Goal: Task Accomplishment & Management: Manage account settings

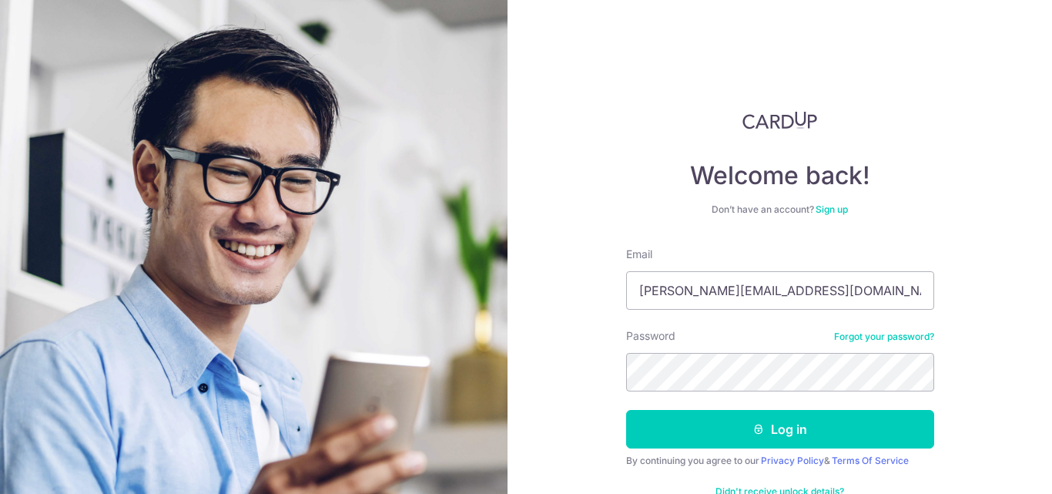
type input "[PERSON_NAME][EMAIL_ADDRESS][DOMAIN_NAME]"
click at [626, 410] on button "Log in" at bounding box center [780, 429] width 308 height 39
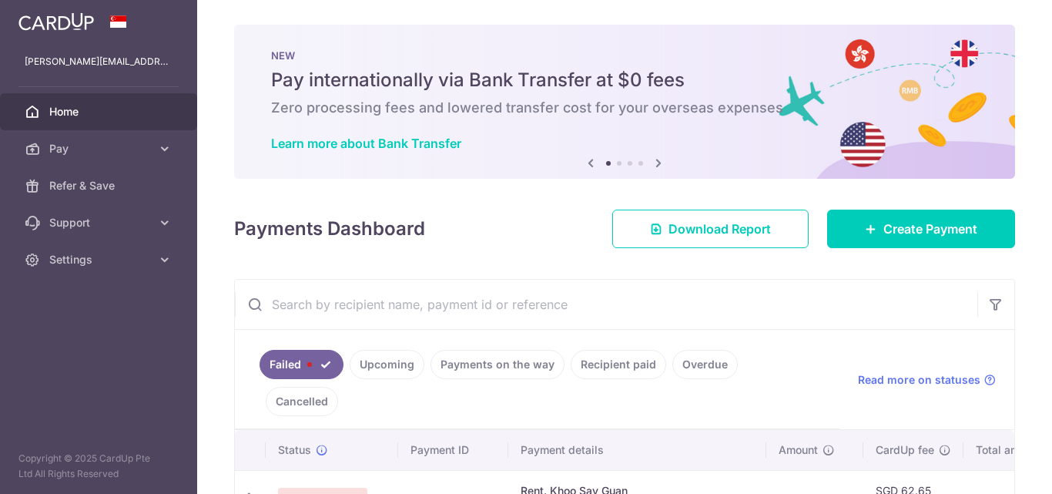
click at [322, 363] on link "Failed" at bounding box center [302, 364] width 84 height 29
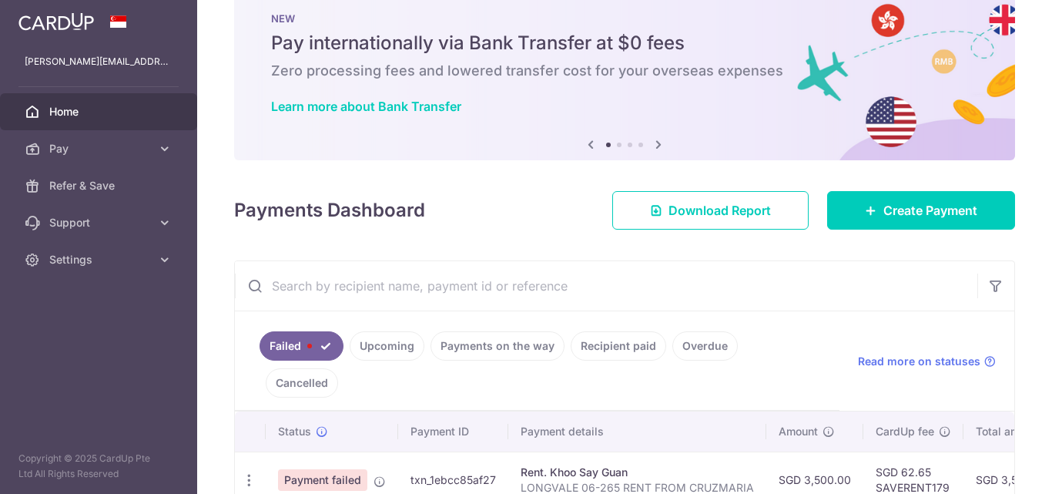
scroll to position [19, 0]
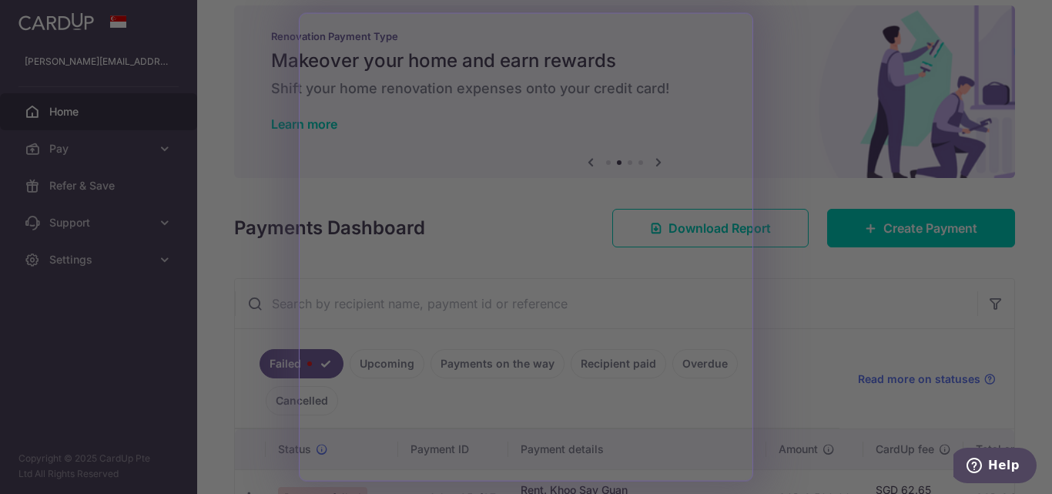
click at [893, 301] on div at bounding box center [531, 249] width 1063 height 498
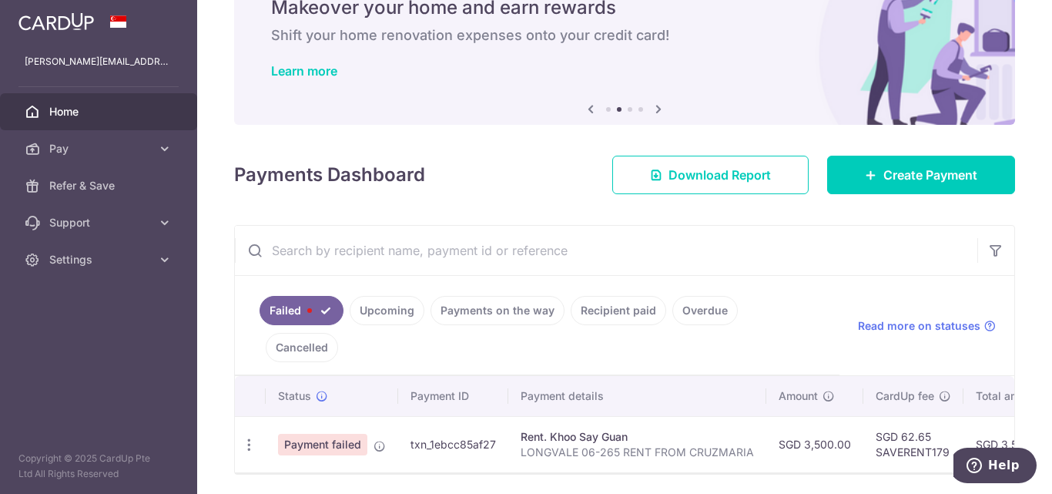
scroll to position [96, 0]
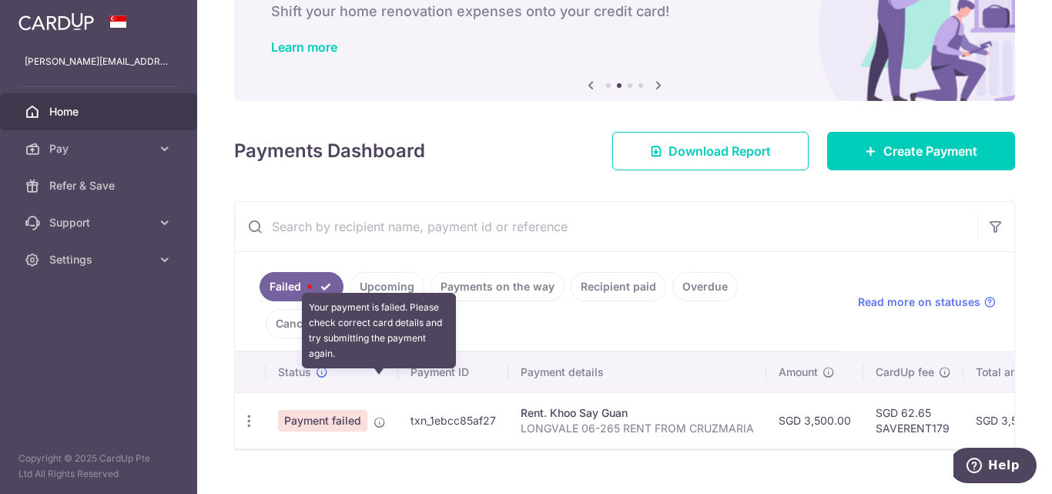
click at [375, 416] on icon at bounding box center [379, 422] width 12 height 12
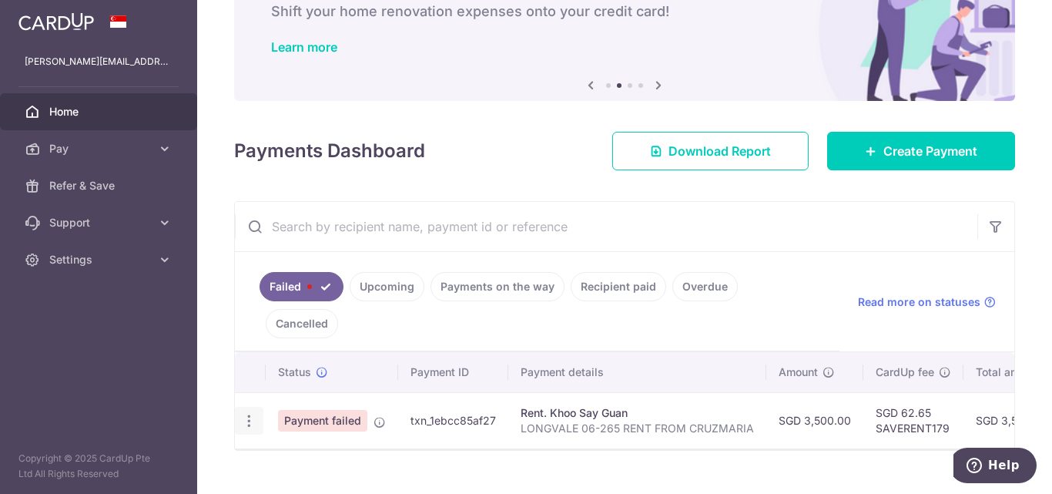
click at [253, 413] on icon "button" at bounding box center [249, 421] width 16 height 16
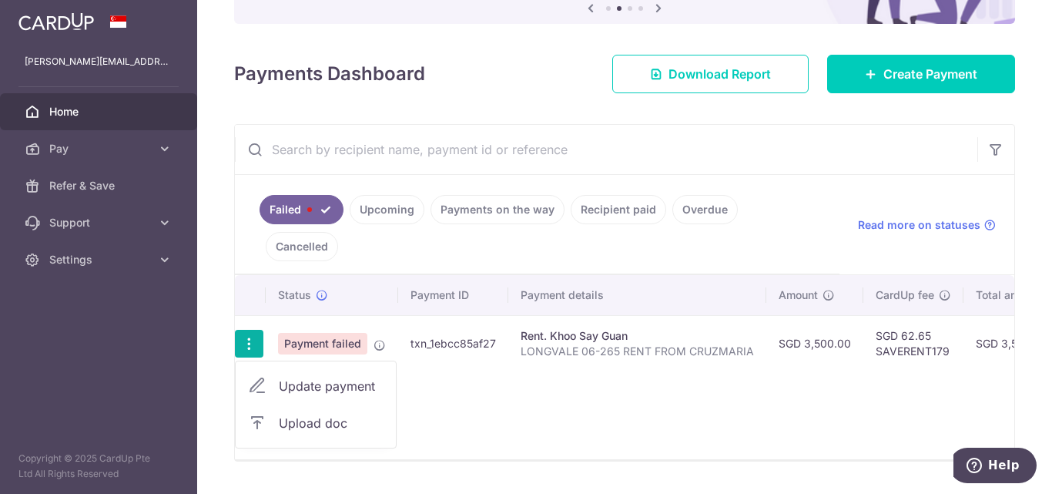
scroll to position [184, 0]
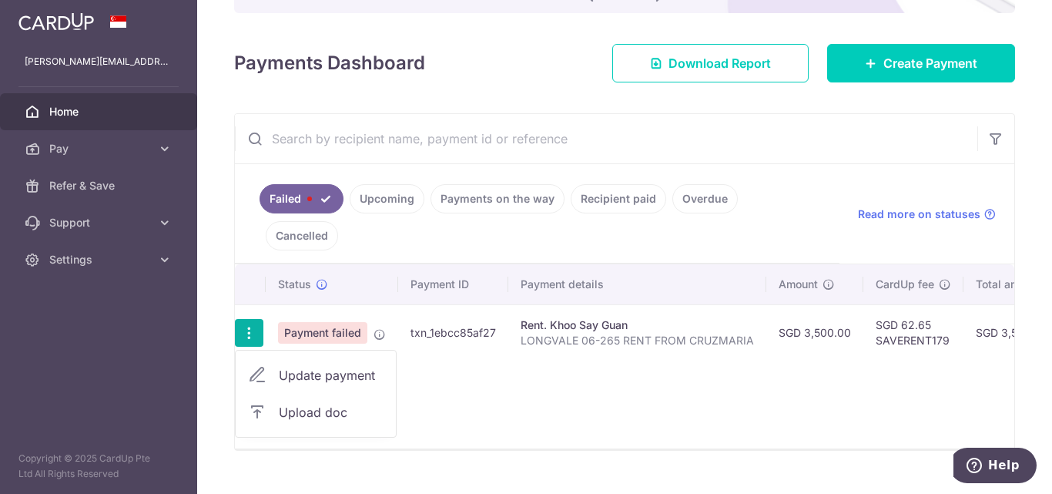
click at [248, 325] on icon "button" at bounding box center [249, 333] width 16 height 16
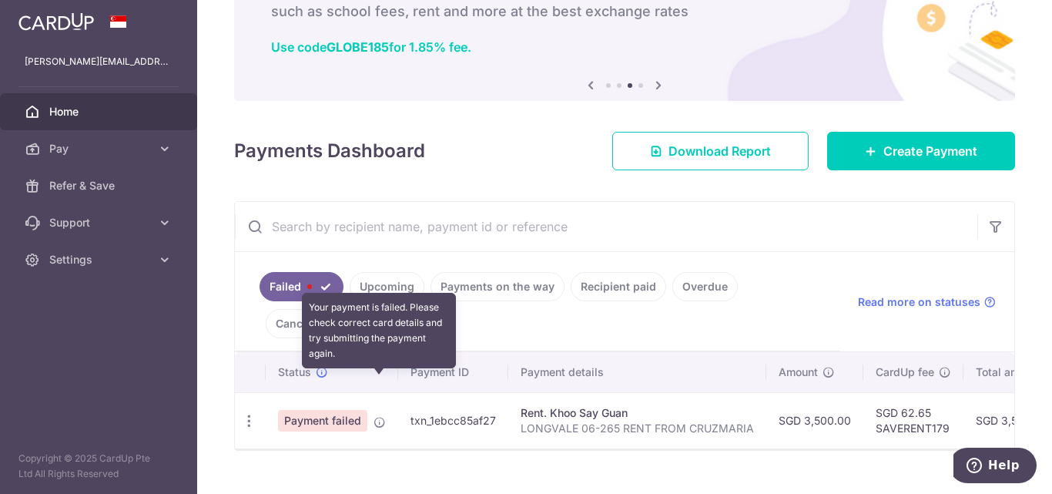
click at [376, 416] on icon at bounding box center [379, 422] width 12 height 12
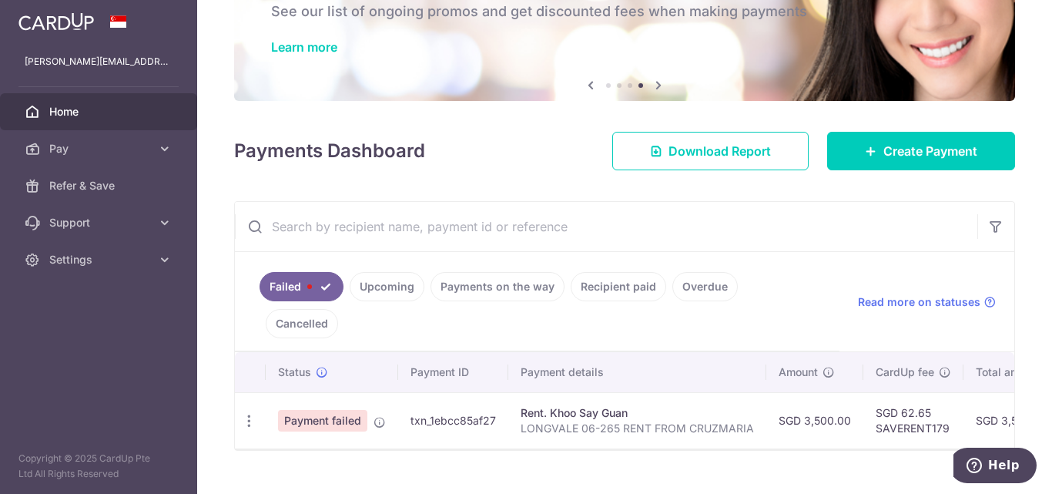
click at [357, 410] on span "Payment failed" at bounding box center [322, 421] width 89 height 22
click at [160, 141] on icon at bounding box center [164, 148] width 15 height 15
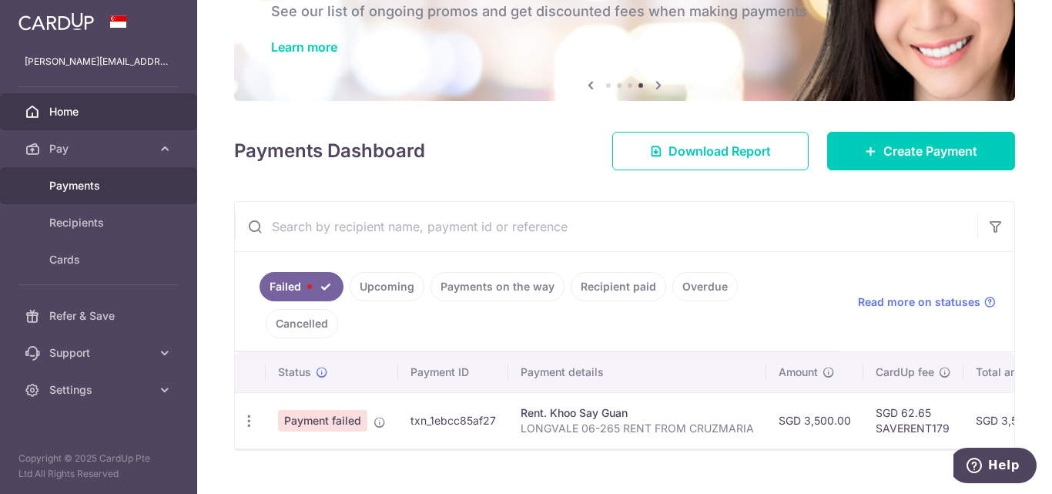
click at [109, 198] on link "Payments" at bounding box center [98, 185] width 197 height 37
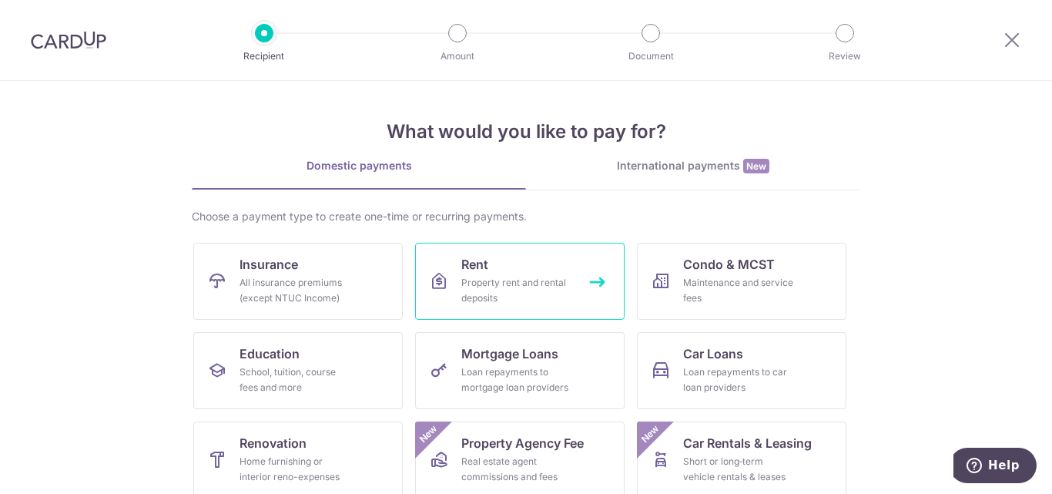
click at [491, 268] on link "Rent Property rent and rental deposits" at bounding box center [519, 281] width 209 height 77
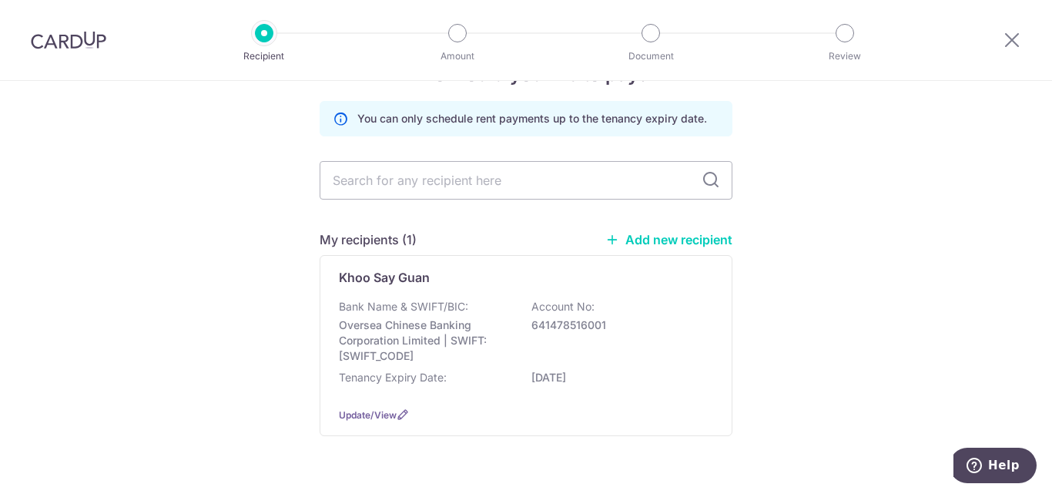
scroll to position [77, 0]
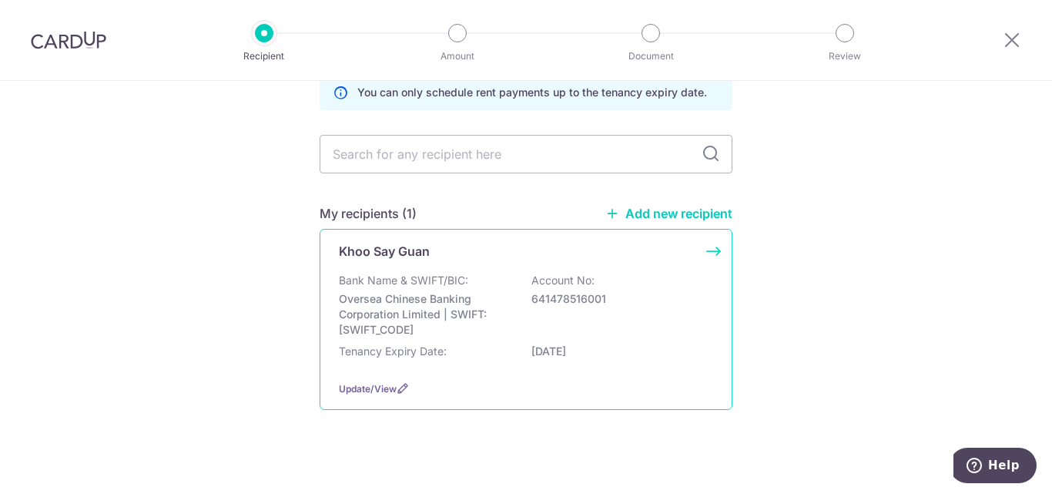
click at [588, 256] on div "Khoo Say Guan" at bounding box center [517, 251] width 356 height 18
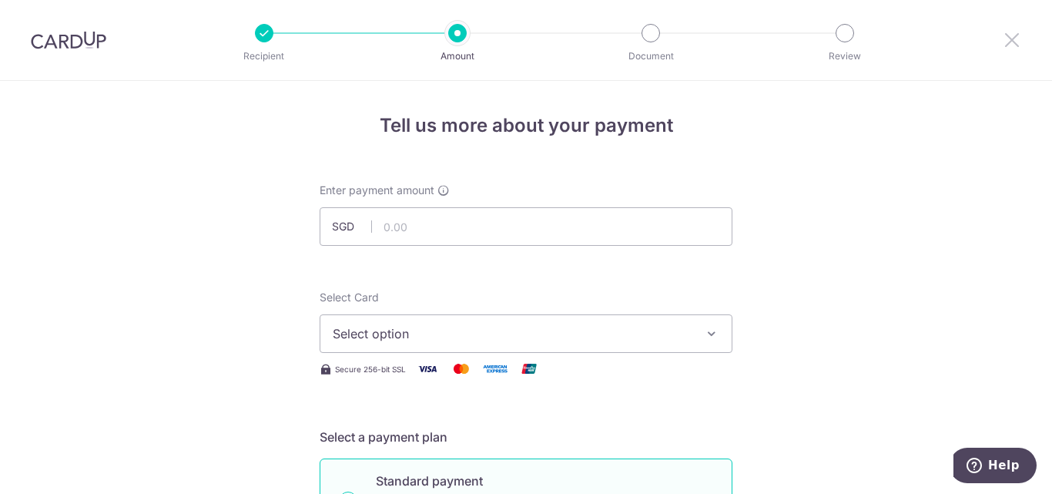
click at [1015, 34] on icon at bounding box center [1012, 39] width 18 height 19
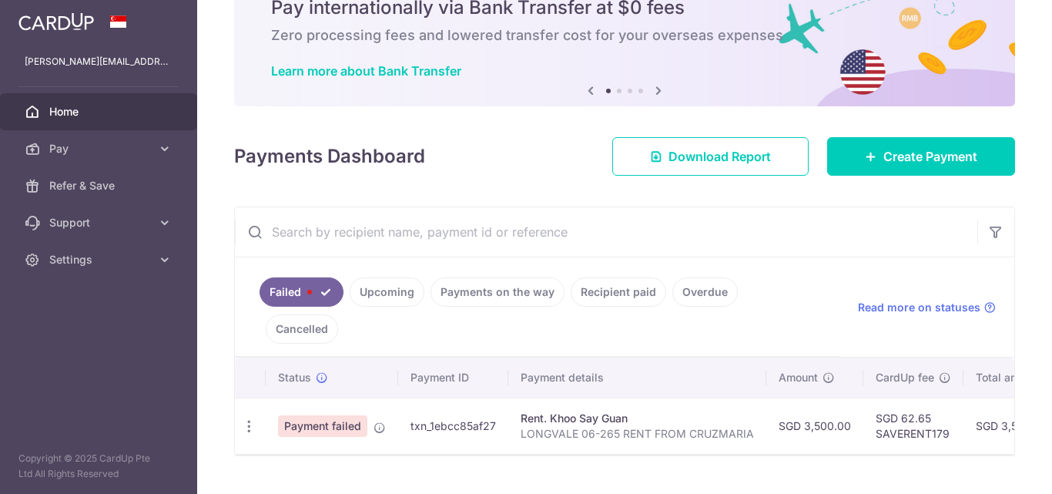
scroll to position [78, 0]
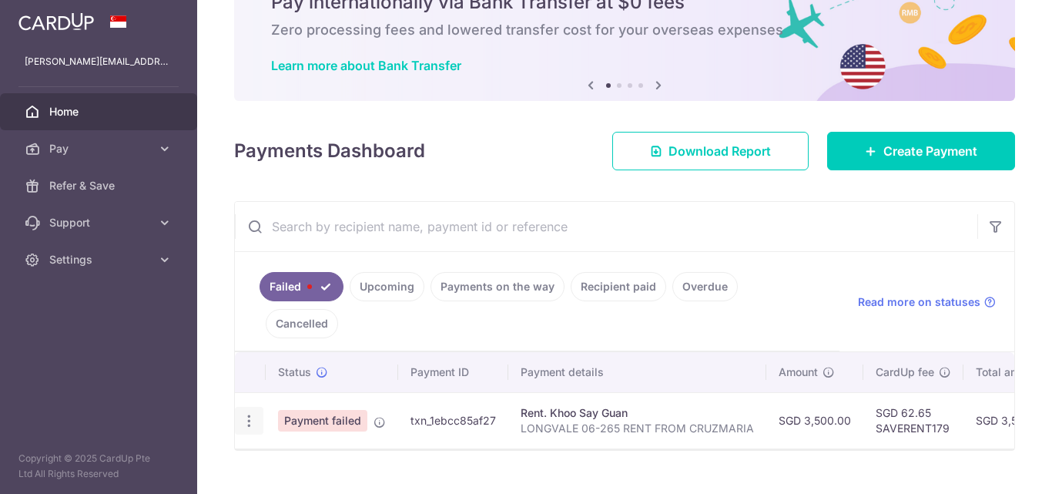
click at [245, 413] on icon "button" at bounding box center [249, 421] width 16 height 16
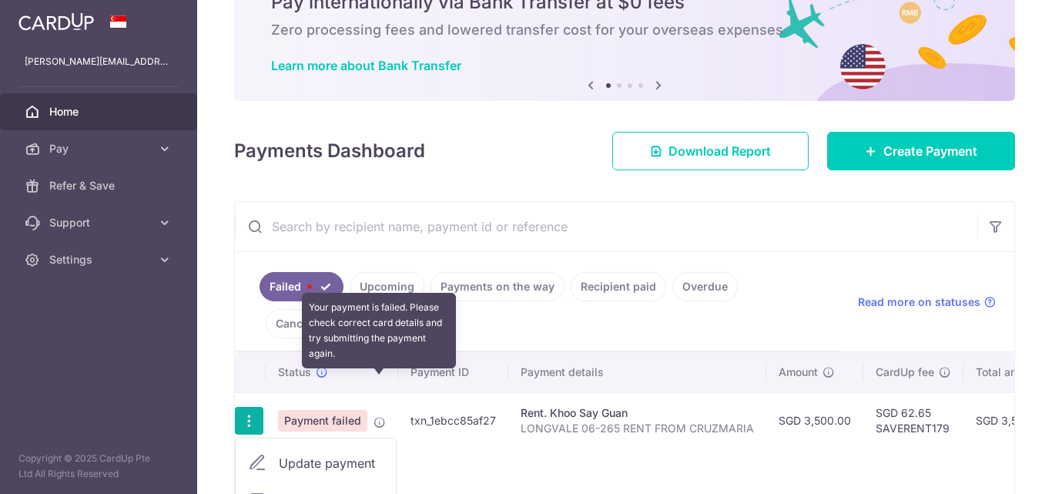
click at [380, 416] on icon at bounding box center [379, 422] width 12 height 12
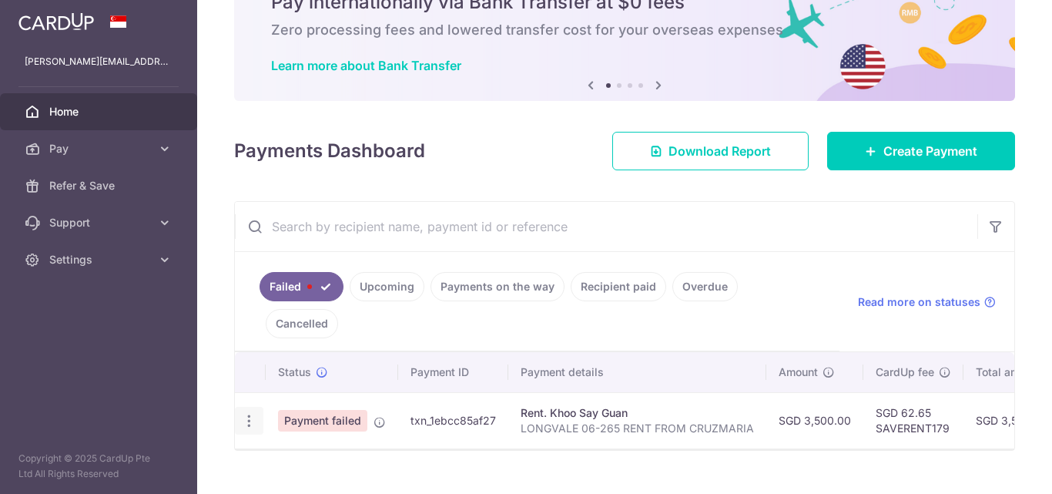
click at [250, 413] on icon "button" at bounding box center [249, 421] width 16 height 16
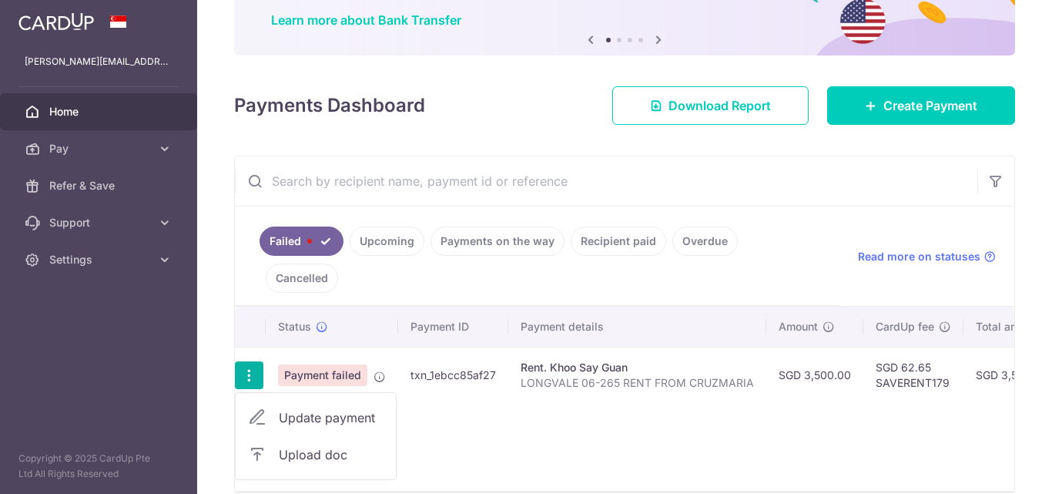
scroll to position [89, 0]
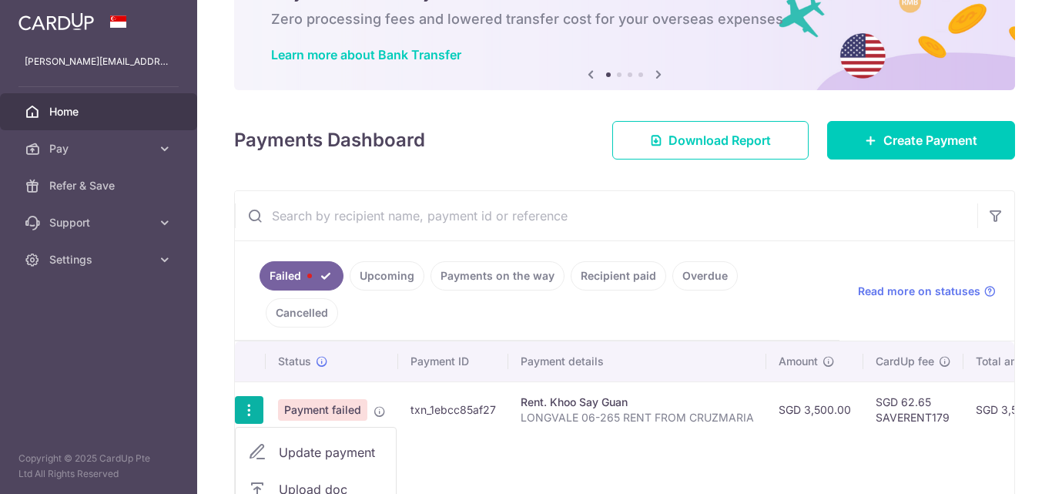
click at [319, 443] on span "Update payment" at bounding box center [331, 452] width 105 height 18
radio input "true"
type input "3,500.00"
type input "LONGVALE 06-265 RENT FROM CRUZMARIA"
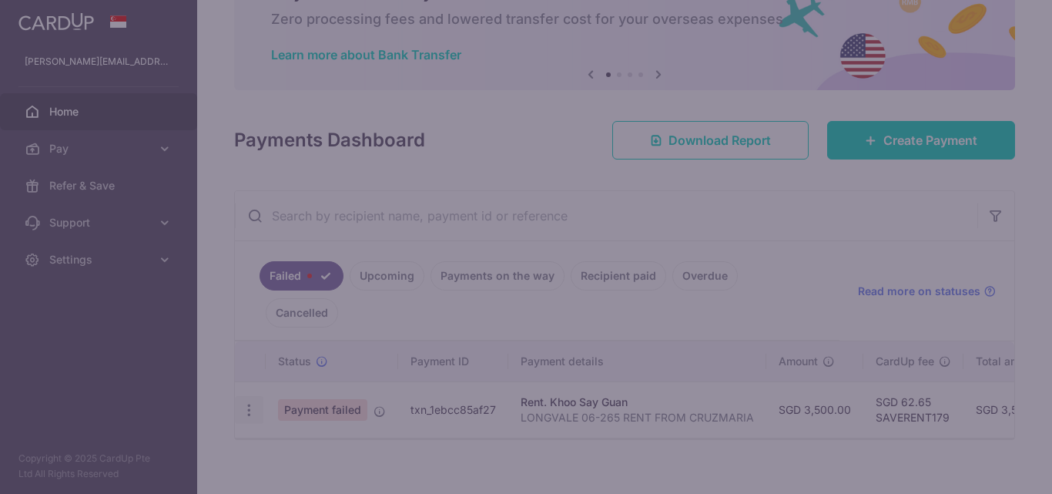
type input "SAVERENT179"
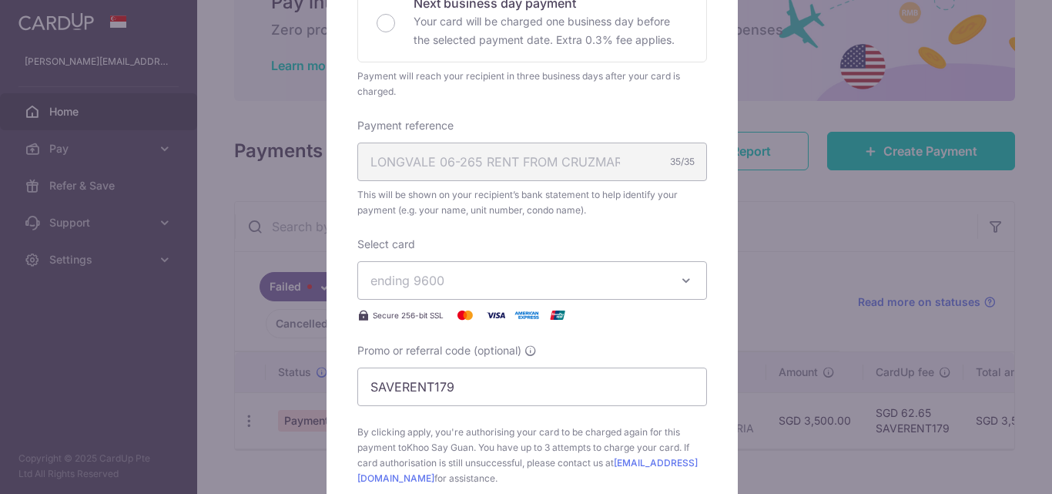
scroll to position [386, 0]
click at [678, 278] on icon "button" at bounding box center [685, 277] width 15 height 15
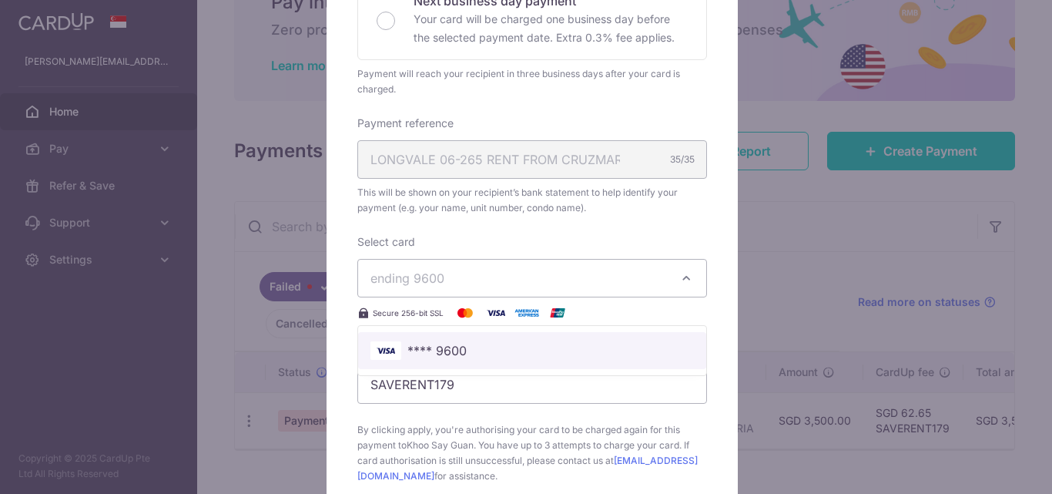
click at [441, 346] on span "**** 9600" at bounding box center [436, 350] width 59 height 18
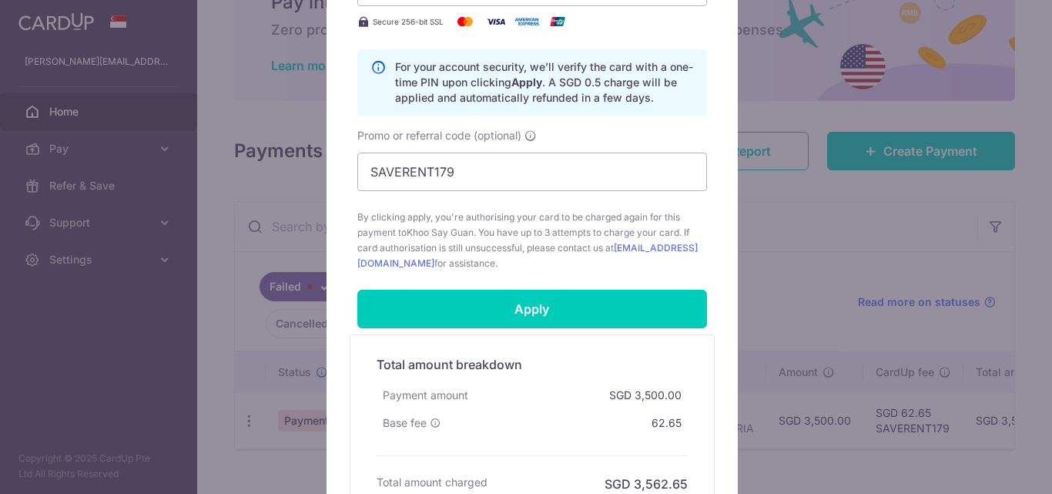
scroll to position [727, 0]
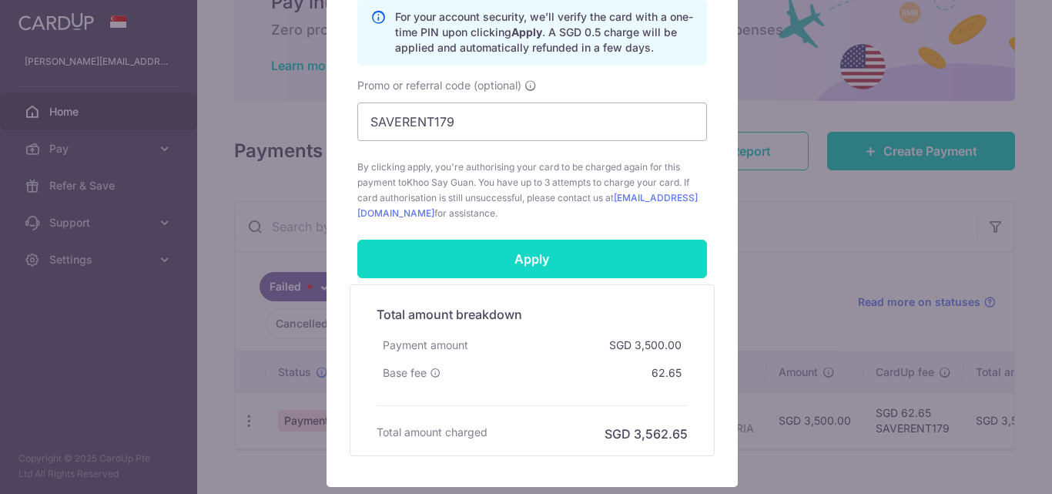
click at [589, 265] on input "Apply" at bounding box center [532, 258] width 350 height 39
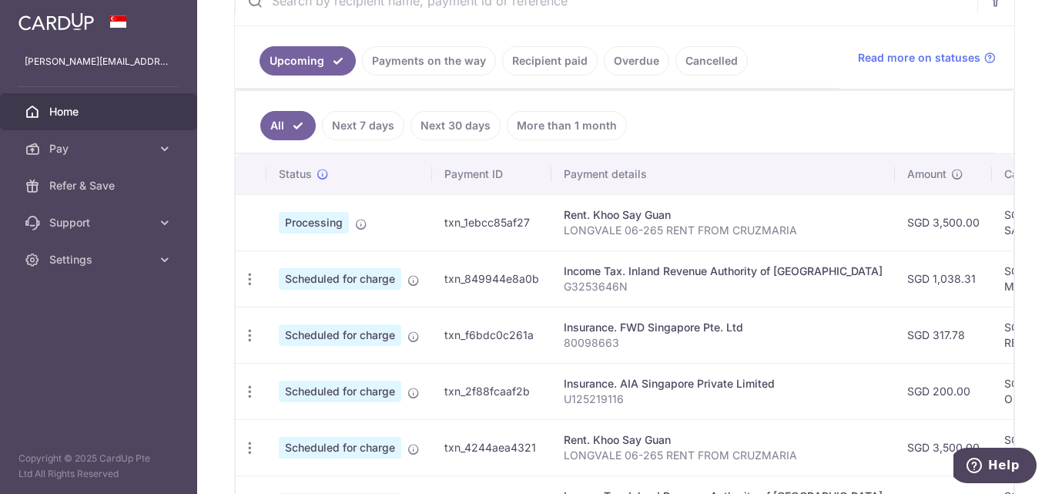
scroll to position [326, 0]
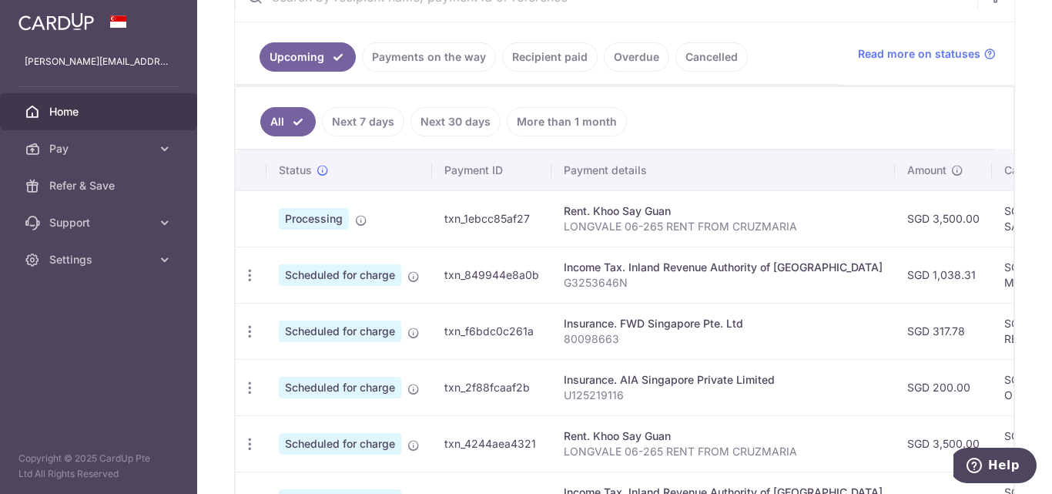
click at [400, 49] on link "Payments on the way" at bounding box center [429, 56] width 134 height 29
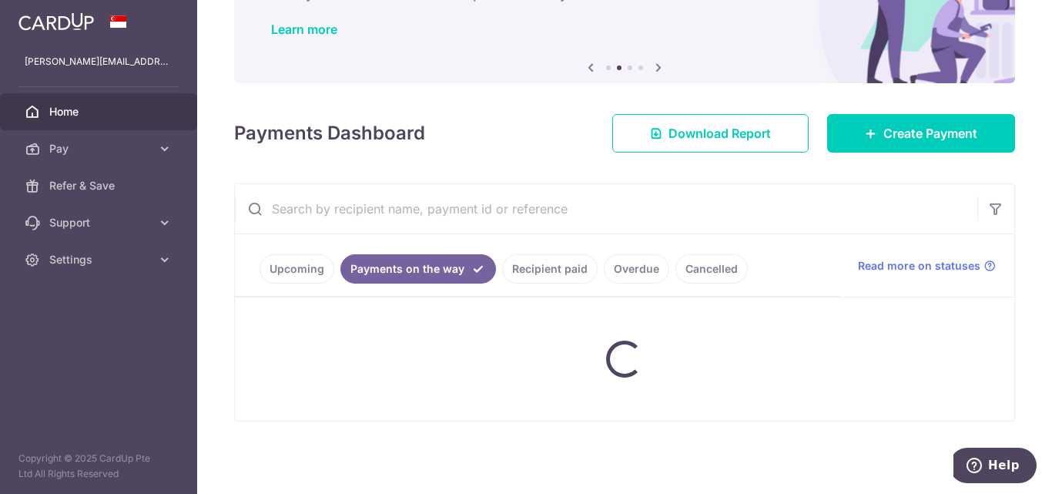
scroll to position [96, 0]
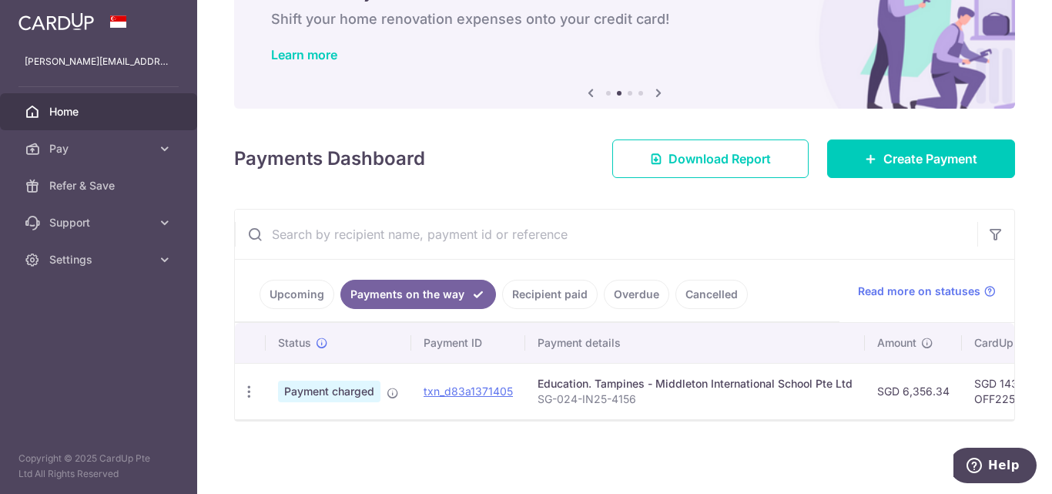
click at [303, 293] on link "Upcoming" at bounding box center [297, 294] width 75 height 29
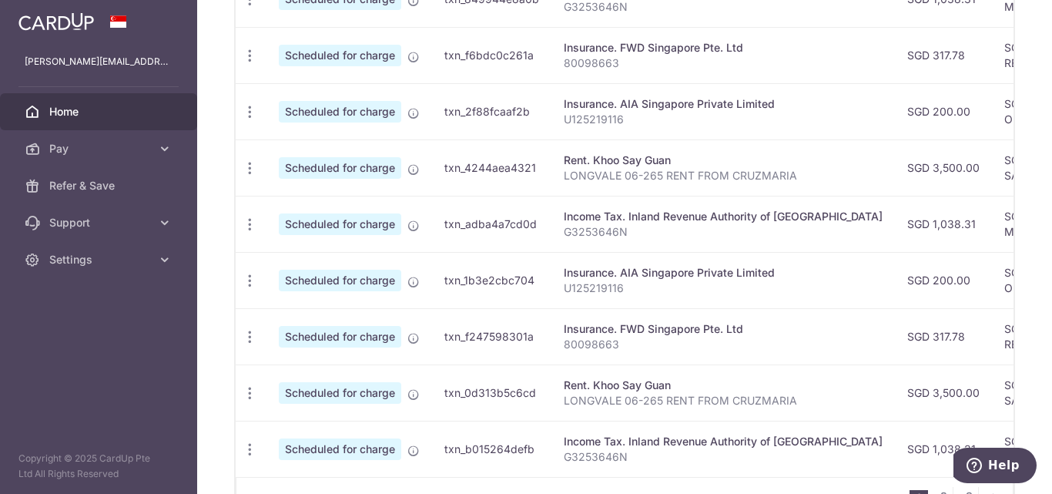
scroll to position [609, 0]
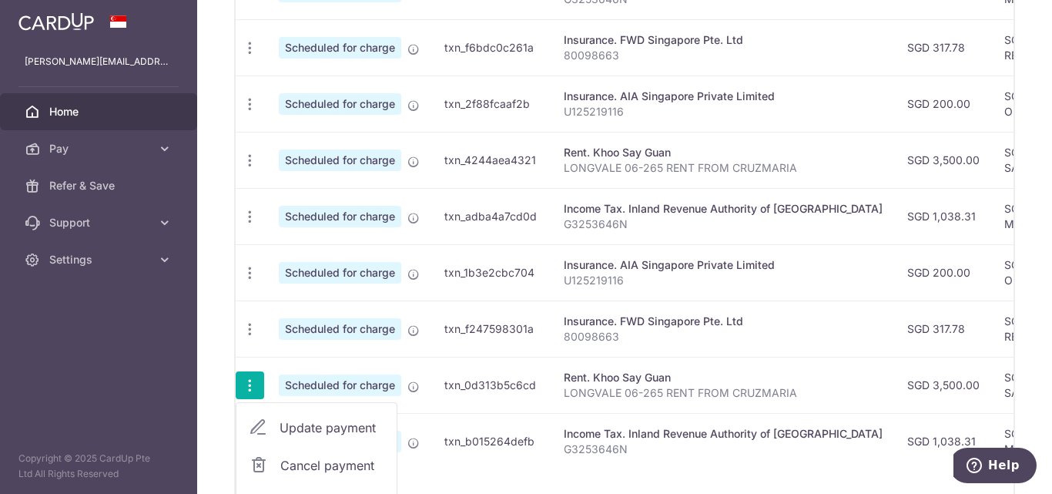
click at [254, 382] on icon "button" at bounding box center [250, 385] width 16 height 16
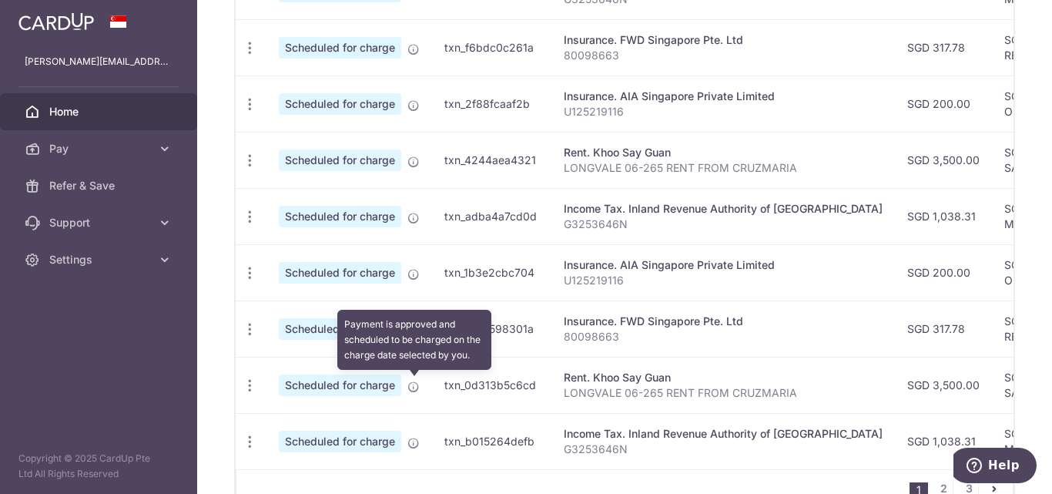
click at [416, 386] on icon at bounding box center [413, 386] width 12 height 12
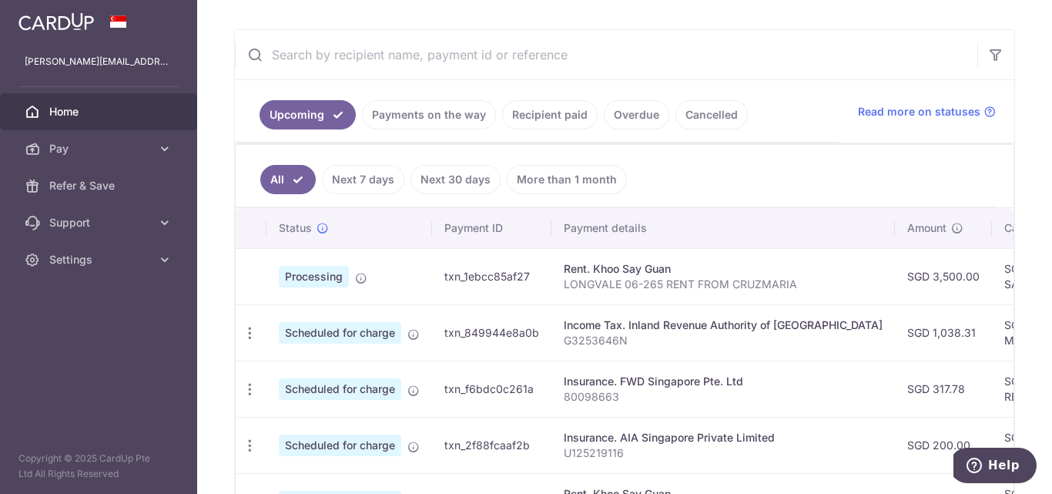
scroll to position [233, 0]
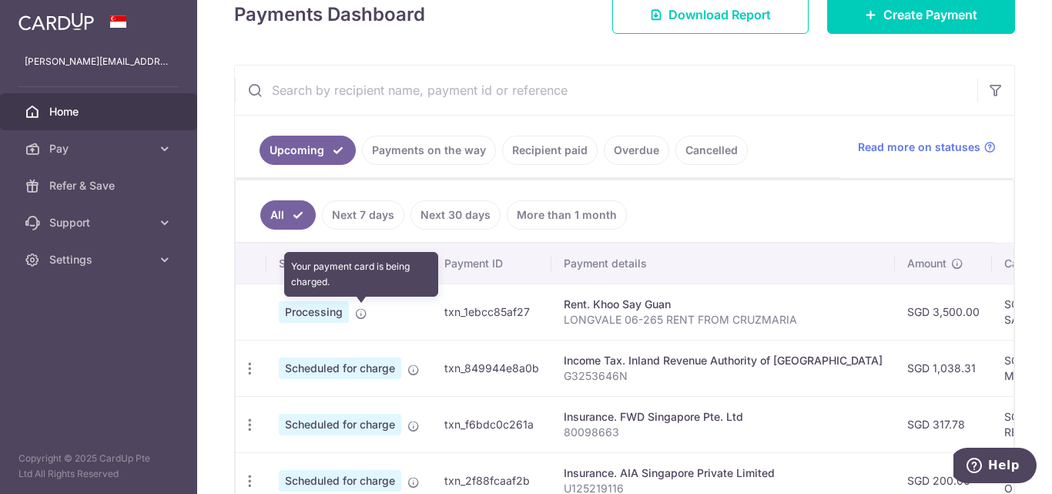
click at [357, 309] on icon at bounding box center [361, 313] width 12 height 12
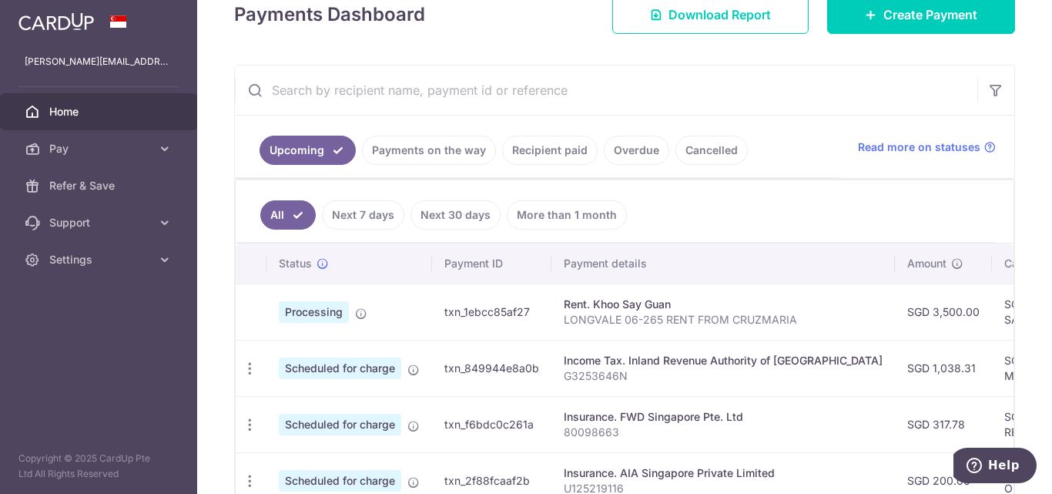
click at [444, 156] on link "Payments on the way" at bounding box center [429, 150] width 134 height 29
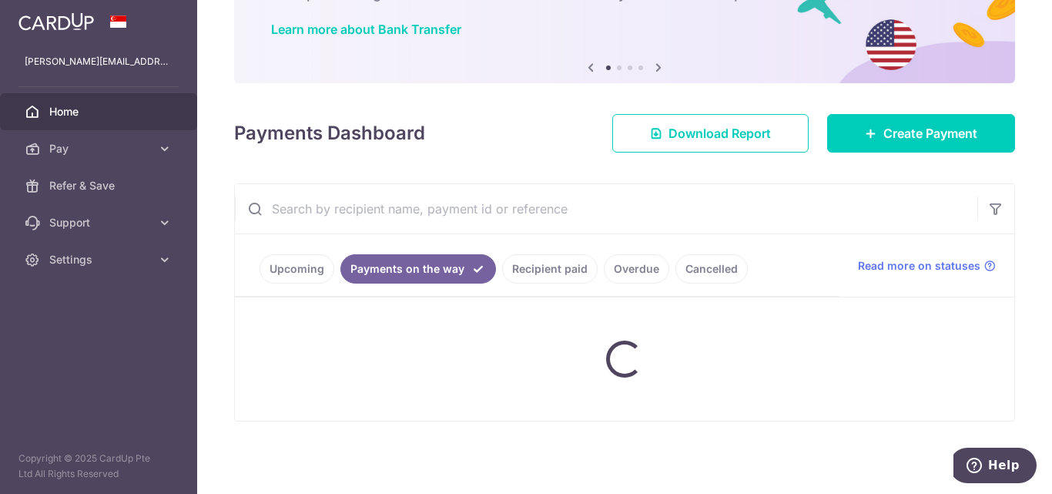
scroll to position [152, 0]
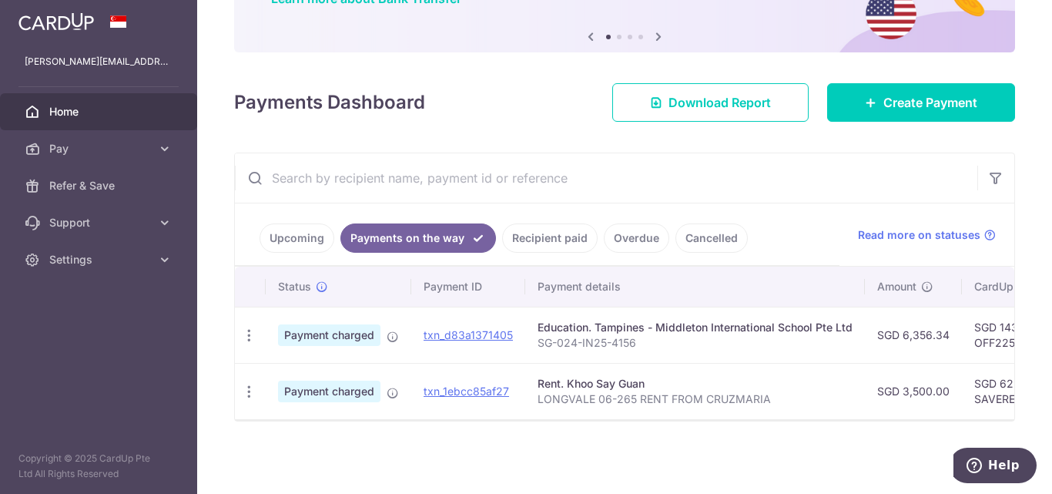
click at [559, 236] on link "Recipient paid" at bounding box center [549, 237] width 95 height 29
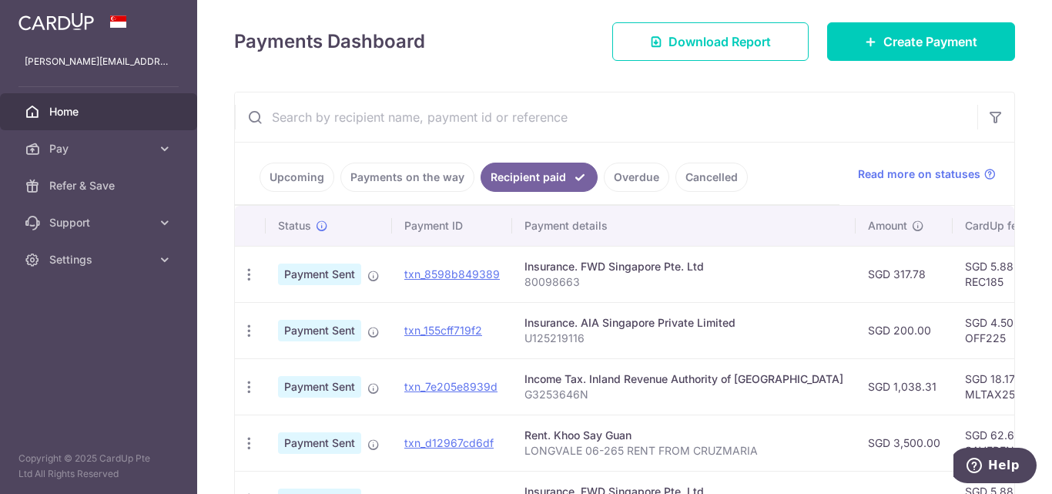
scroll to position [233, 0]
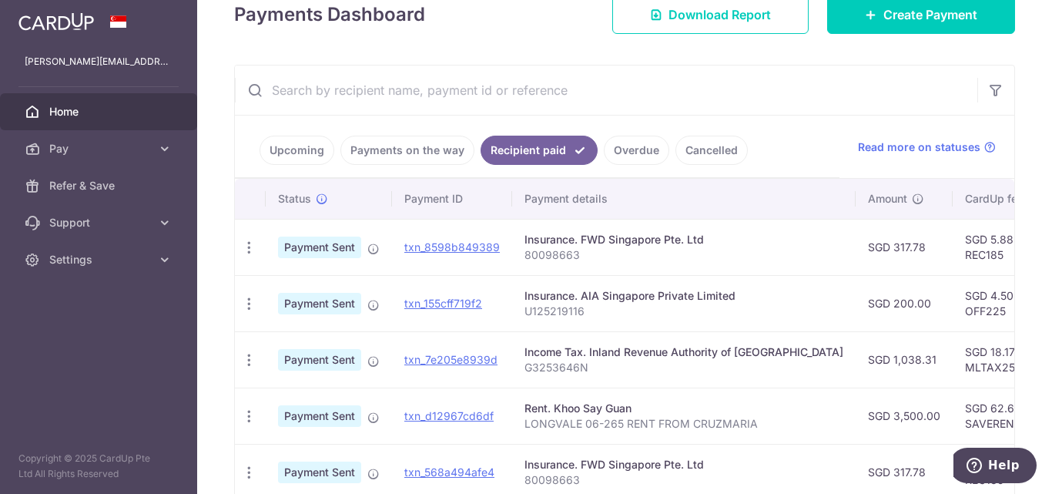
click at [630, 146] on link "Overdue" at bounding box center [636, 150] width 65 height 29
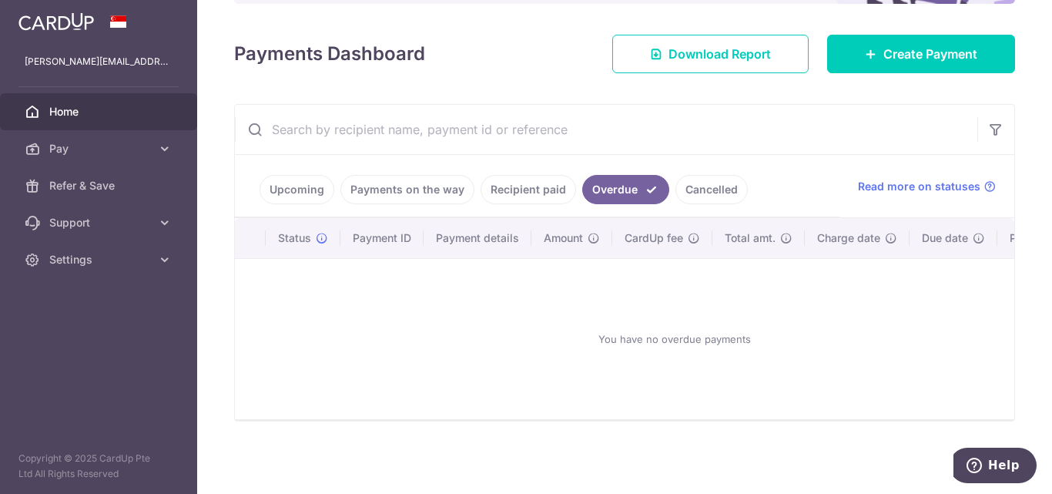
click at [687, 176] on link "Cancelled" at bounding box center [711, 189] width 72 height 29
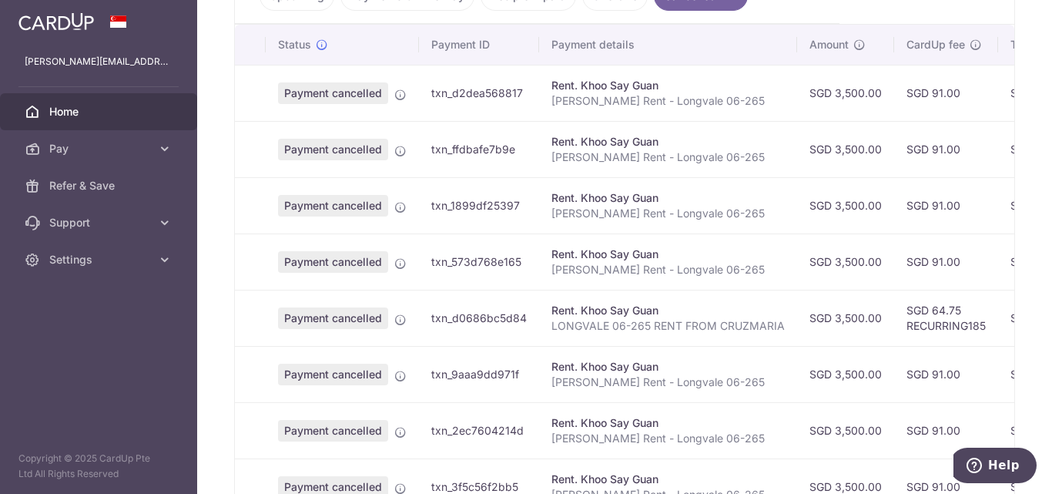
scroll to position [310, 0]
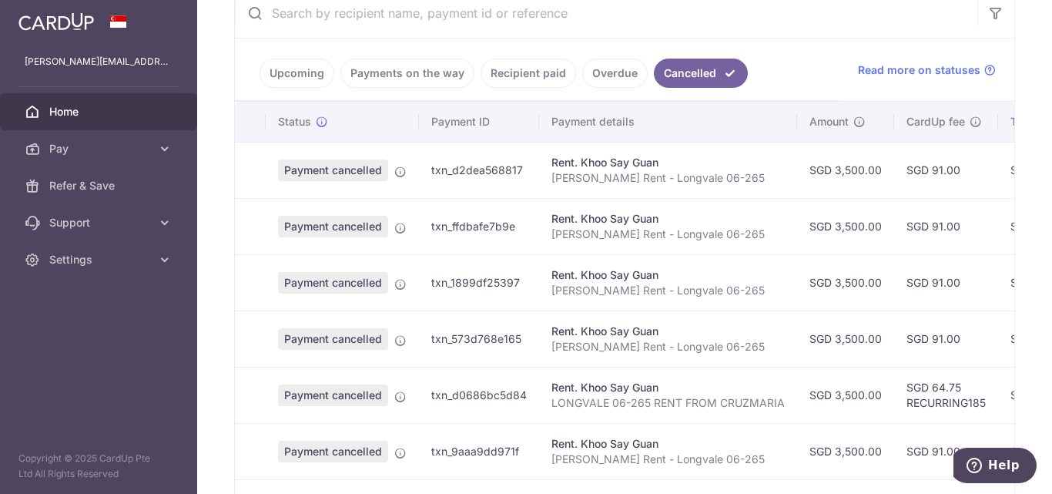
click at [369, 73] on link "Payments on the way" at bounding box center [407, 73] width 134 height 29
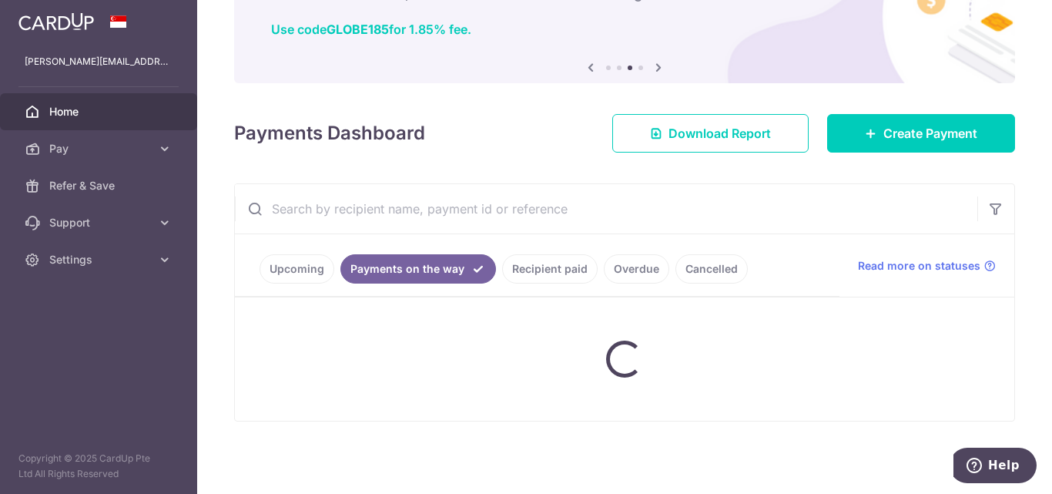
scroll to position [152, 0]
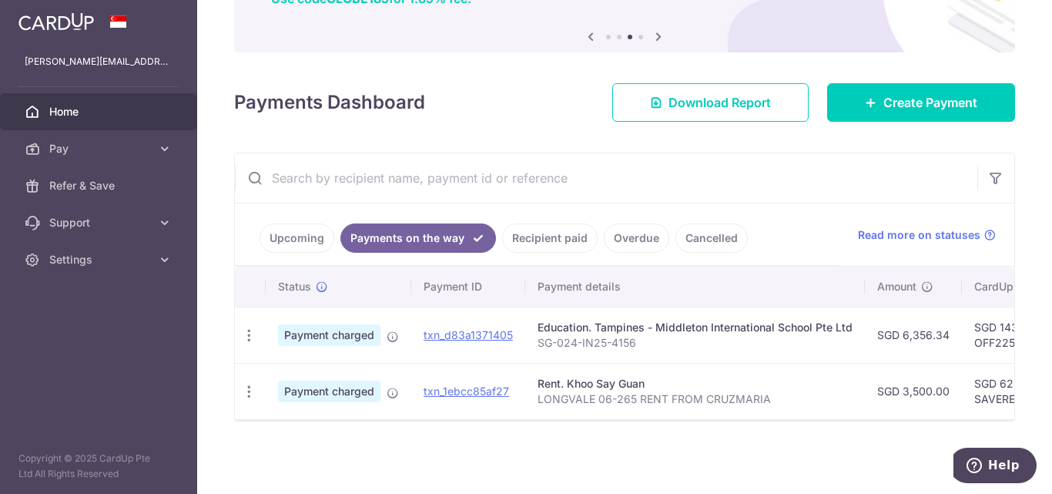
click at [302, 232] on link "Upcoming" at bounding box center [297, 237] width 75 height 29
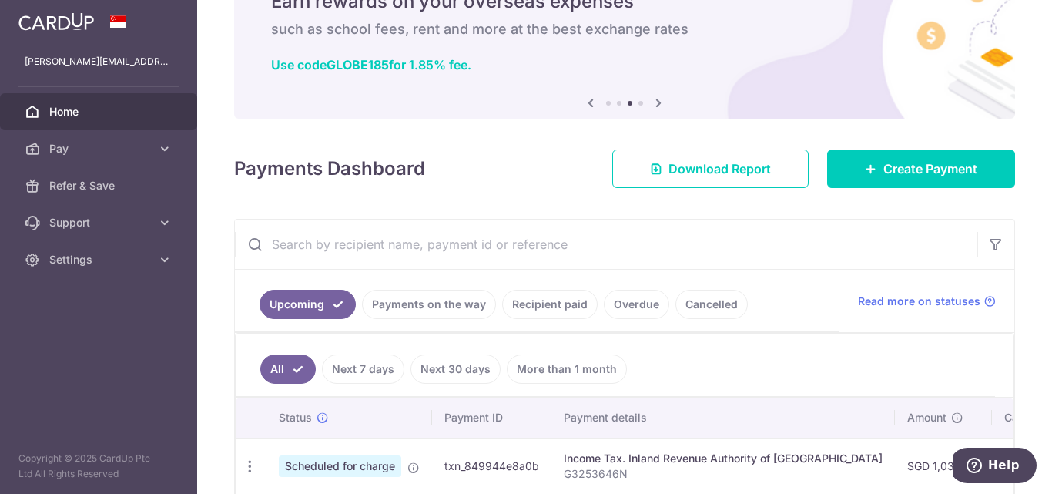
scroll to position [156, 0]
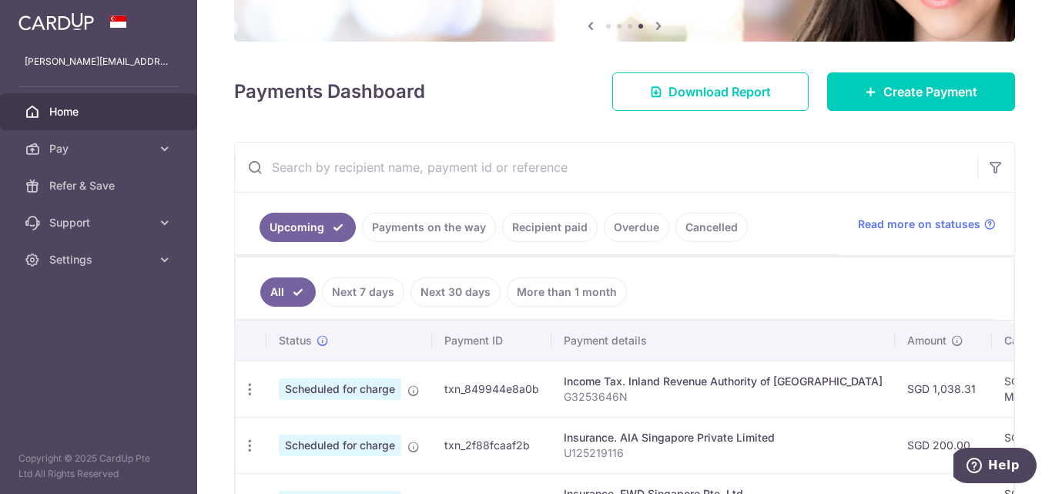
click at [415, 222] on link "Payments on the way" at bounding box center [429, 227] width 134 height 29
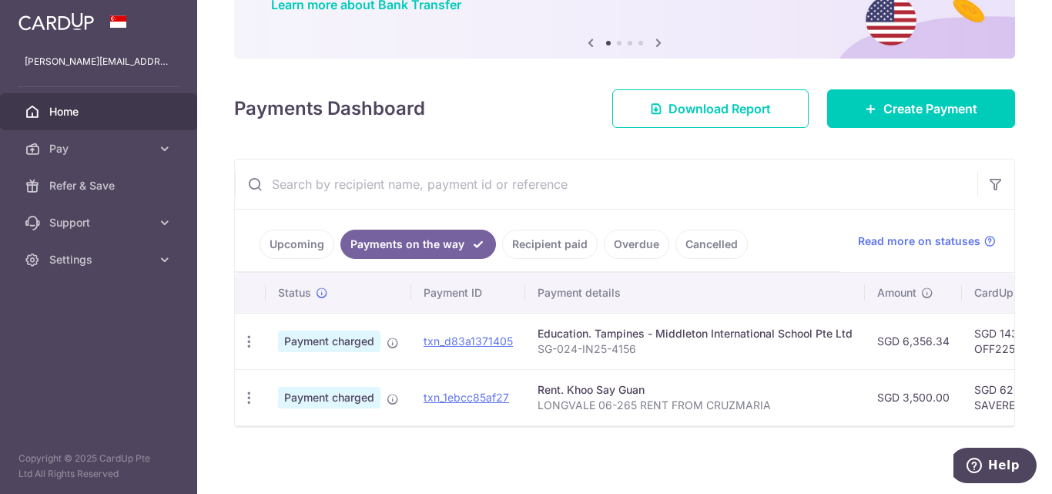
scroll to position [152, 0]
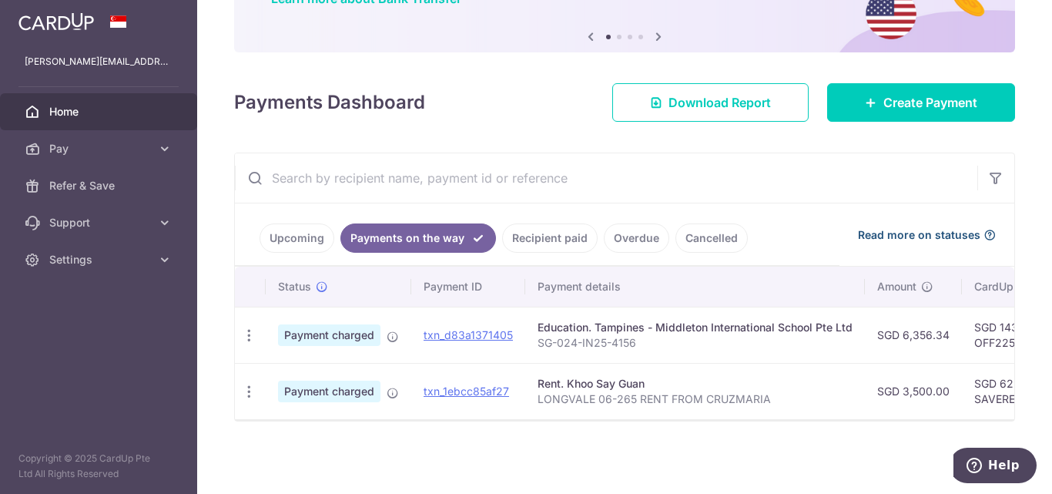
click at [983, 229] on icon at bounding box center [989, 235] width 12 height 12
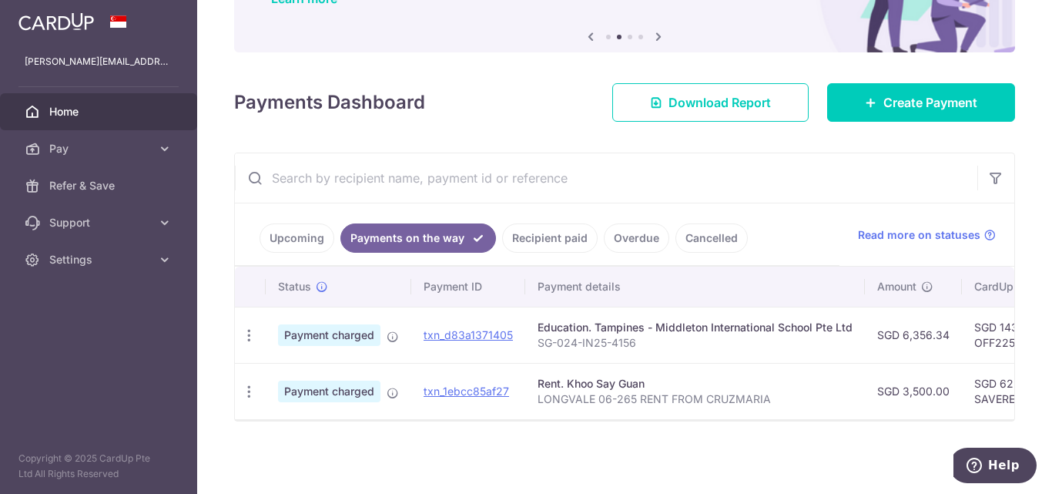
click at [888, 430] on div "× Pause Schedule Pause all future payments in this series Pause just this one p…" at bounding box center [624, 247] width 855 height 494
click at [497, 481] on div "× Pause Schedule Pause all future payments in this series Pause just this one p…" at bounding box center [624, 247] width 855 height 494
click at [1001, 249] on div "Upcoming Payments on the way Recipient paid Overdue Cancelled Read more on stat…" at bounding box center [624, 234] width 779 height 63
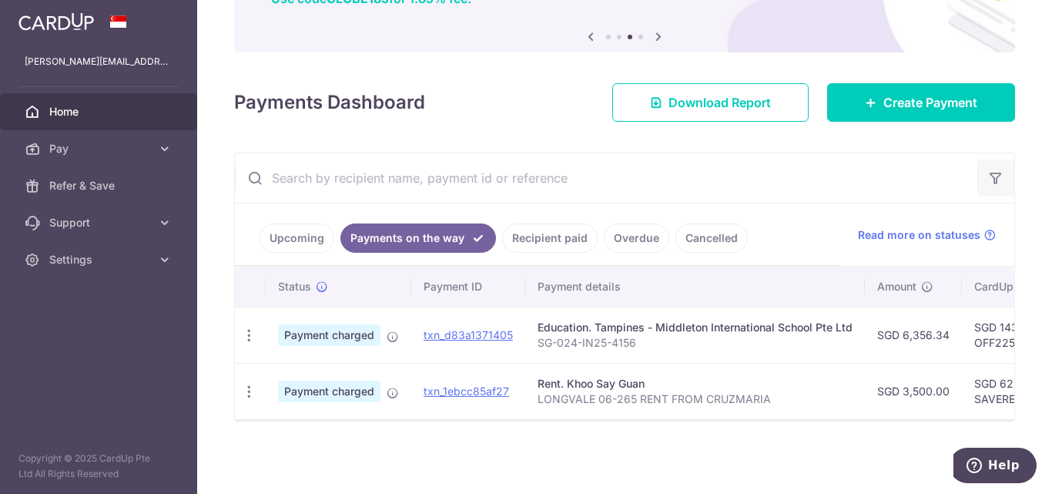
click at [990, 160] on button "button" at bounding box center [995, 177] width 37 height 37
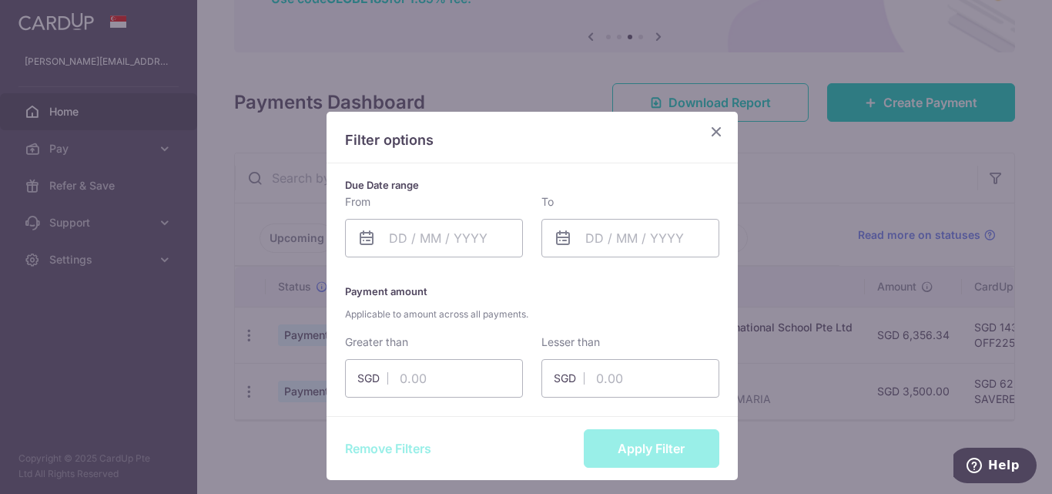
click at [715, 128] on icon "Close" at bounding box center [716, 131] width 18 height 19
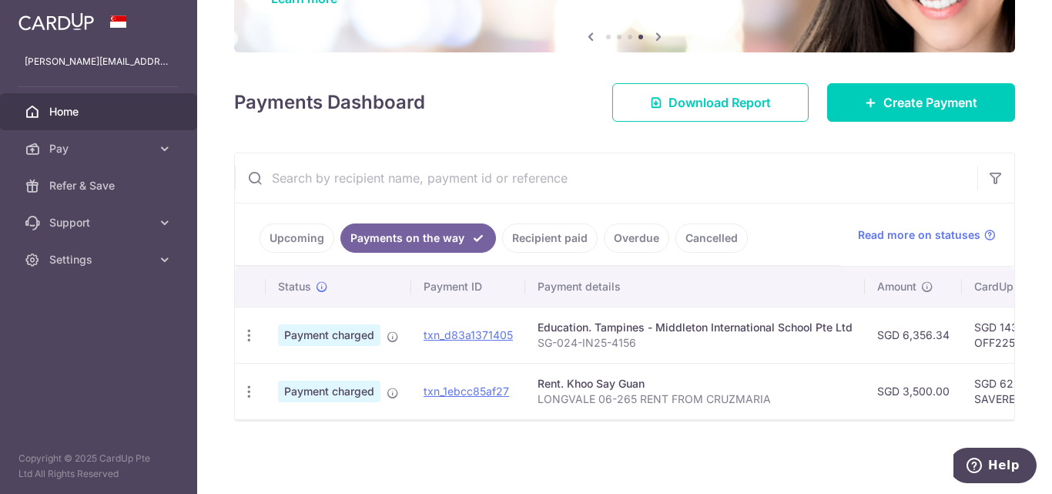
click at [975, 373] on td "SGD 62.65 SAVERENT179" at bounding box center [1012, 391] width 100 height 56
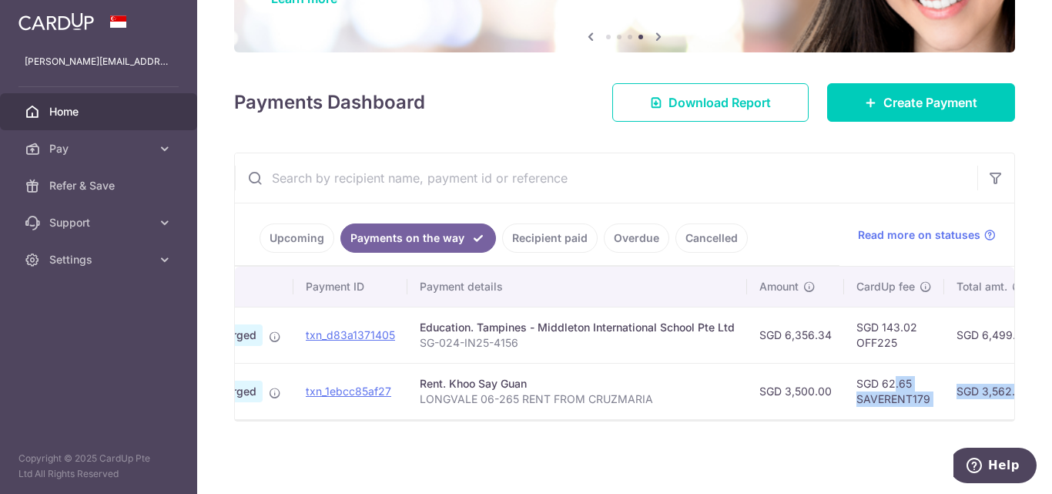
scroll to position [0, 453]
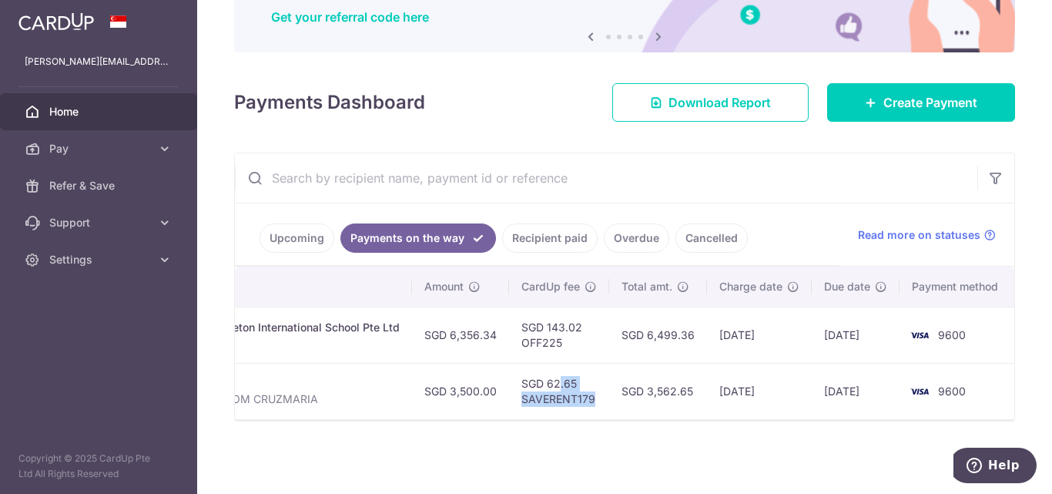
drag, startPoint x: 975, startPoint y: 373, endPoint x: 593, endPoint y: 391, distance: 382.4
click at [593, 391] on td "SGD 62.65 SAVERENT179" at bounding box center [559, 391] width 100 height 56
click at [391, 376] on div "Rent. Khoo Say Guan" at bounding box center [242, 383] width 315 height 15
drag, startPoint x: 391, startPoint y: 376, endPoint x: 503, endPoint y: 348, distance: 115.1
click at [503, 348] on tbody "PDF Receipt Payment charged txn_d83a1371405 Education. Tampines - Middleton Int…" at bounding box center [399, 362] width 1234 height 112
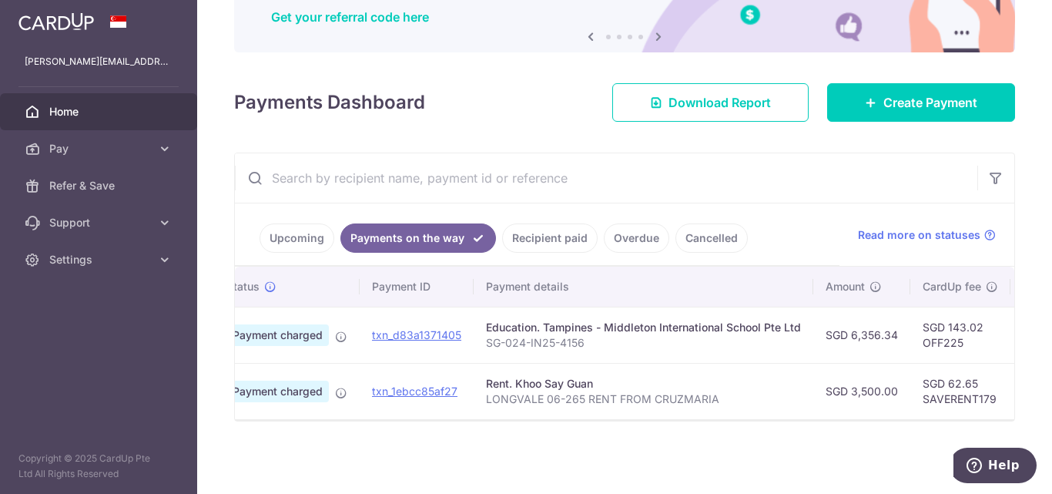
scroll to position [0, 0]
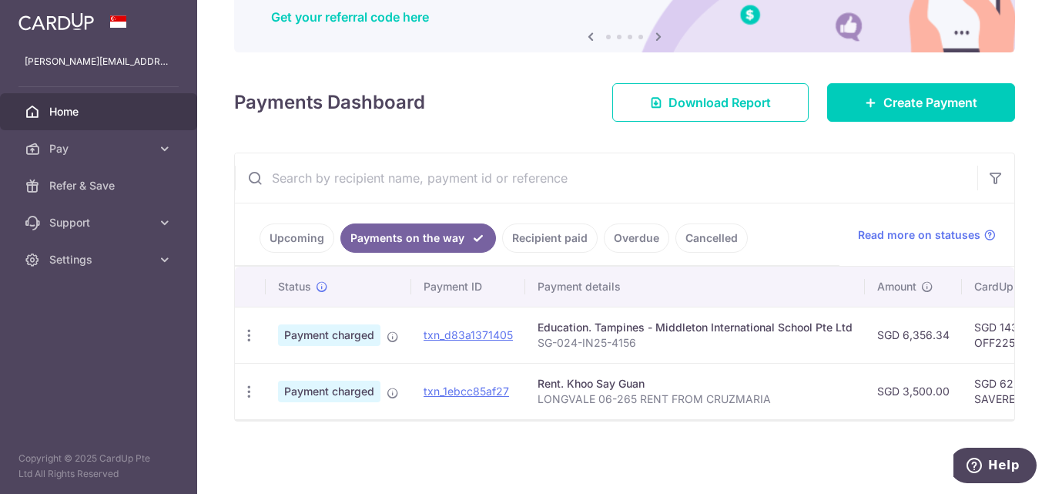
click at [828, 391] on p "LONGVALE 06-265 RENT FROM CRUZMARIA" at bounding box center [695, 398] width 315 height 15
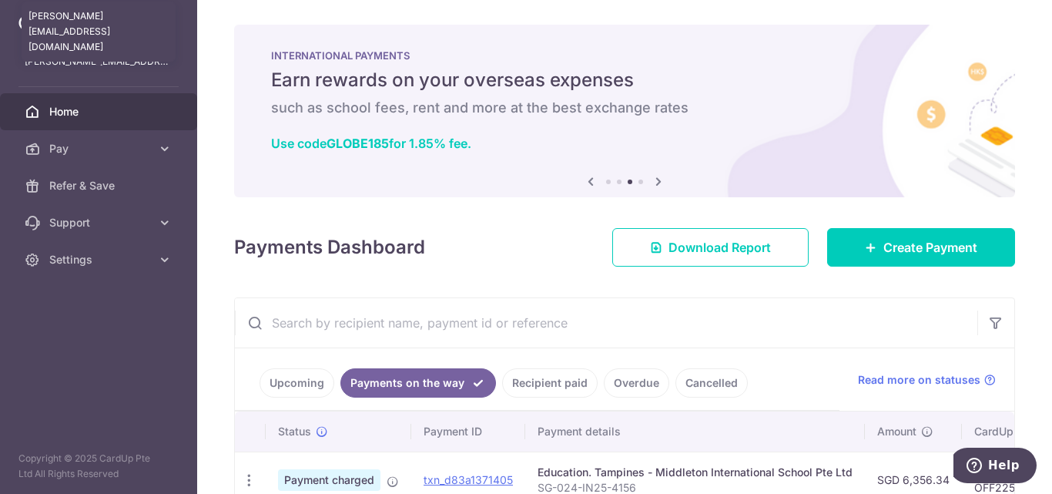
click at [166, 64] on p "franchesca.dumalaog@gmail.com" at bounding box center [99, 61] width 148 height 15
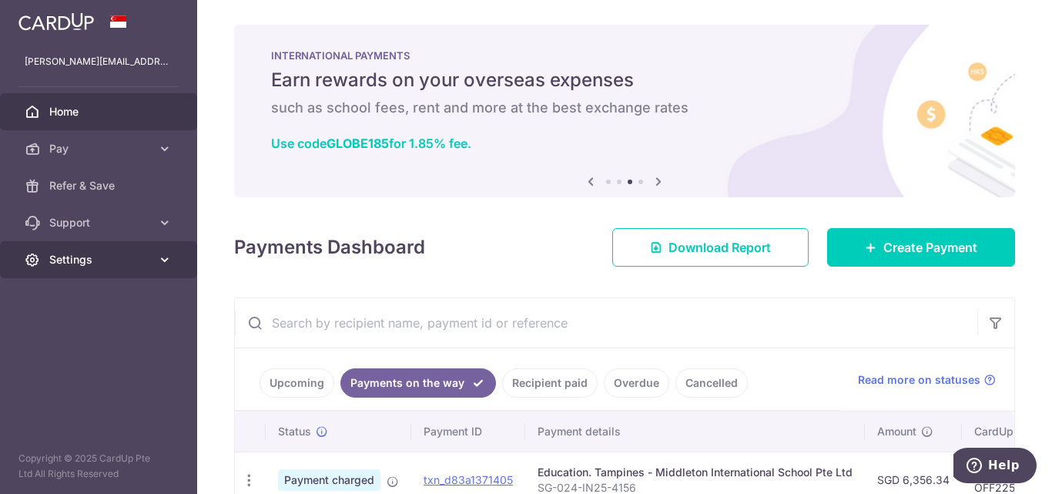
click at [161, 263] on icon at bounding box center [164, 259] width 15 height 15
click at [166, 262] on icon at bounding box center [164, 259] width 15 height 15
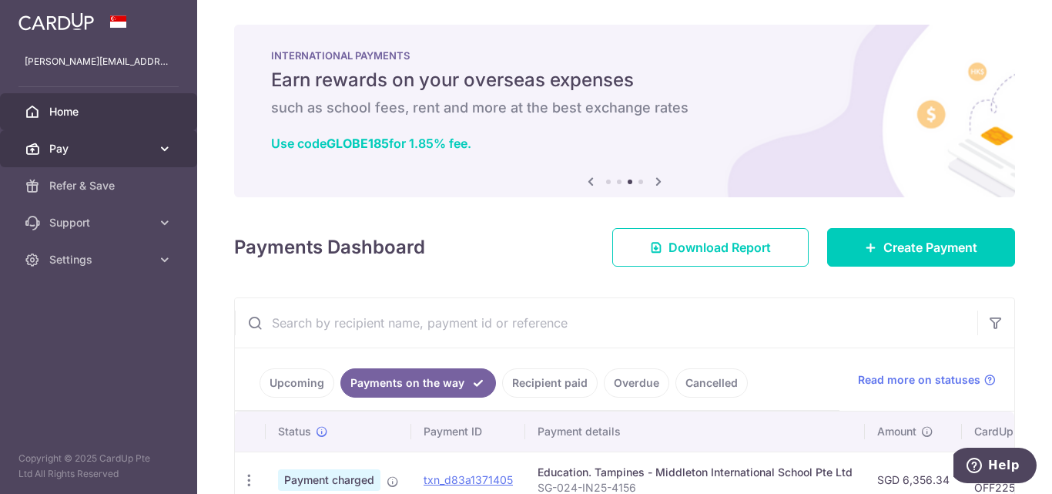
click at [160, 145] on icon at bounding box center [164, 148] width 15 height 15
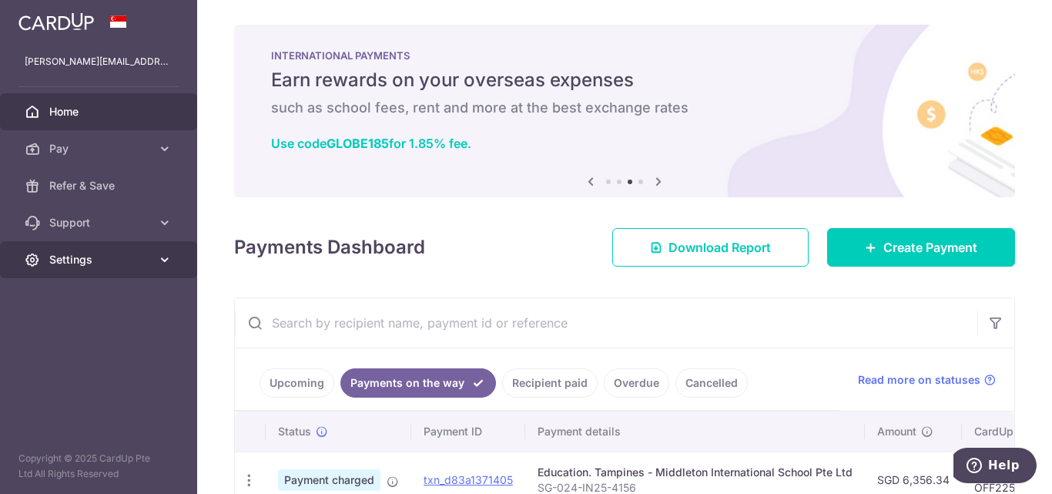
click at [169, 266] on icon at bounding box center [164, 259] width 15 height 15
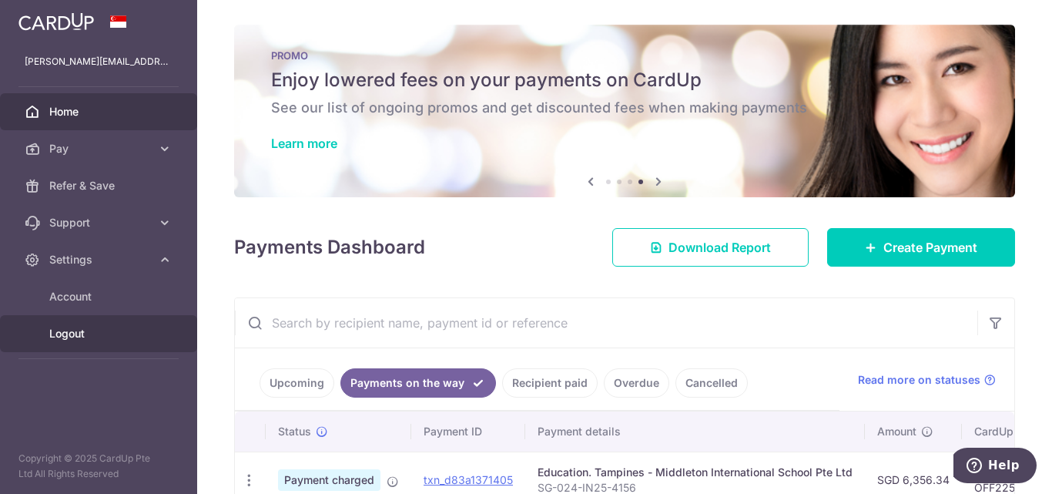
click at [55, 327] on span "Logout" at bounding box center [100, 333] width 102 height 15
